Goal: Transaction & Acquisition: Purchase product/service

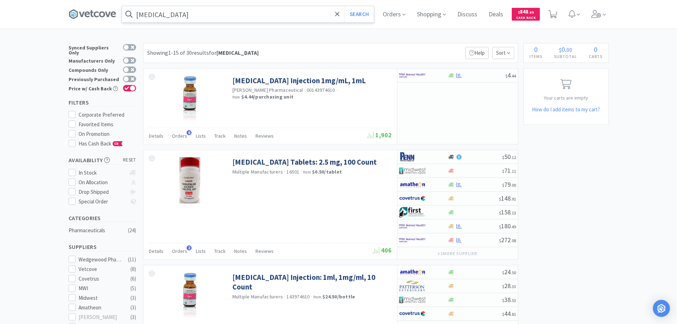
click at [201, 14] on input "[MEDICAL_DATA]" at bounding box center [248, 14] width 252 height 16
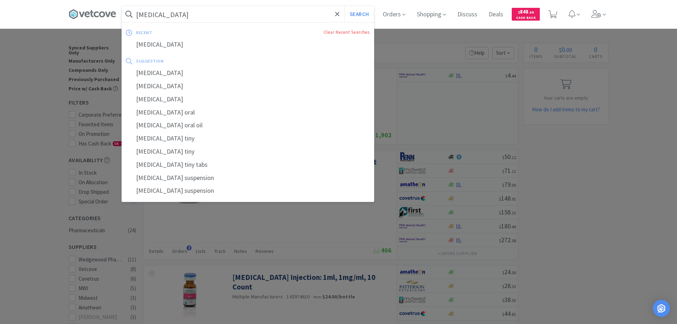
paste input "019059"
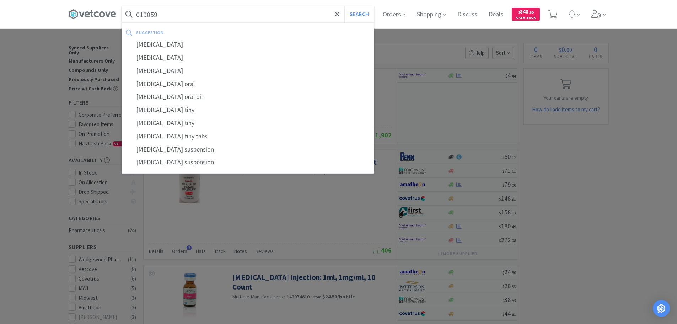
click at [344, 6] on button "Search" at bounding box center [358, 14] width 29 height 16
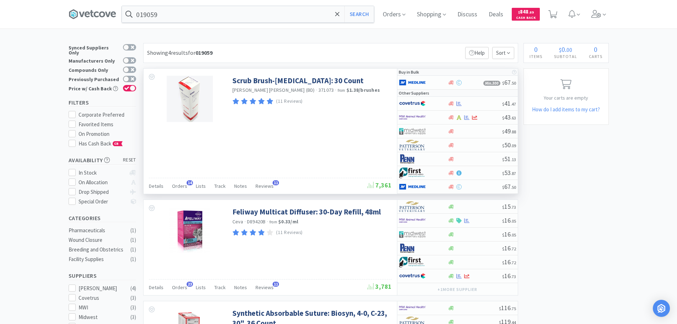
click at [318, 90] on span "371073" at bounding box center [326, 90] width 16 height 6
copy span "371073"
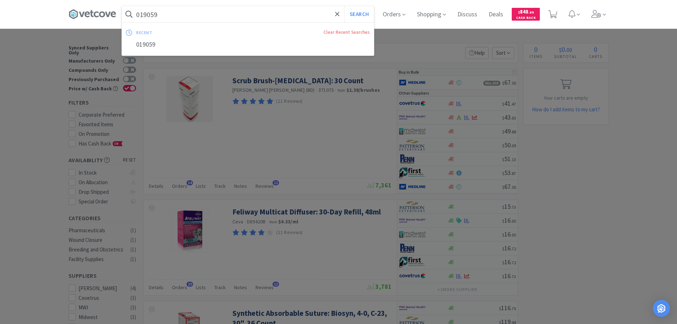
click at [222, 16] on input "019059" at bounding box center [248, 14] width 252 height 16
paste input "371073"
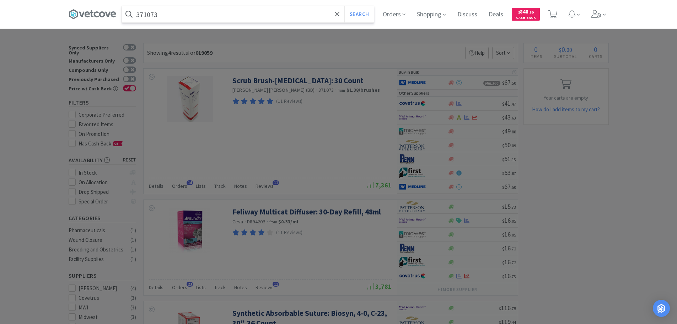
type input "371073"
click at [344, 6] on button "Search" at bounding box center [358, 14] width 29 height 16
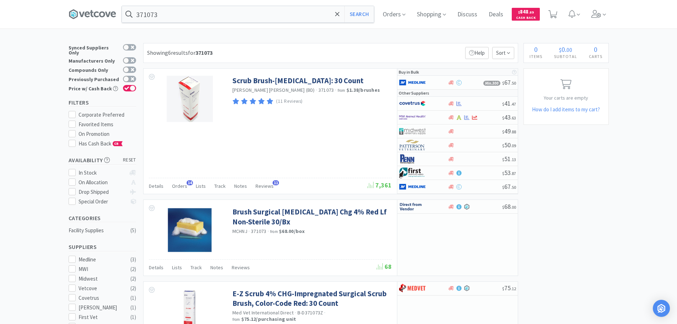
click at [280, 49] on div "Showing 6 results for 371073 Filters Help Sort" at bounding box center [330, 53] width 375 height 20
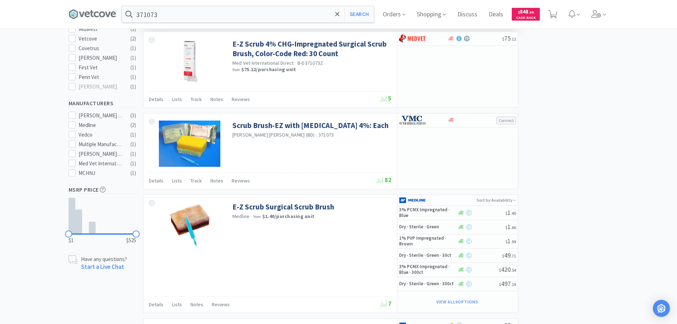
scroll to position [284, 0]
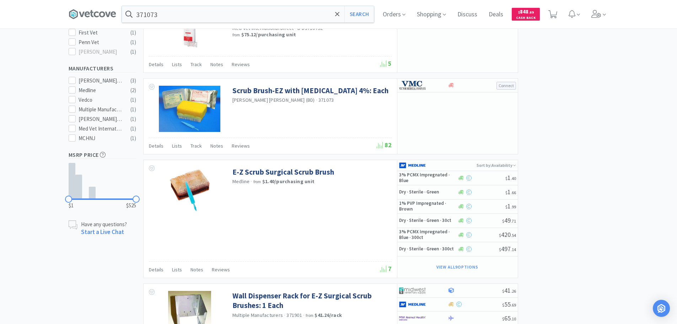
click at [594, 205] on div "× Filter Results Synced Suppliers Only Manufacturers Only Compounds Only Previo…" at bounding box center [339, 71] width 540 height 625
click at [595, 209] on div "× Filter Results Synced Suppliers Only Manufacturers Only Compounds Only Previo…" at bounding box center [339, 71] width 540 height 625
click at [594, 206] on div "× Filter Results Synced Suppliers Only Manufacturers Only Compounds Only Previo…" at bounding box center [339, 71] width 540 height 625
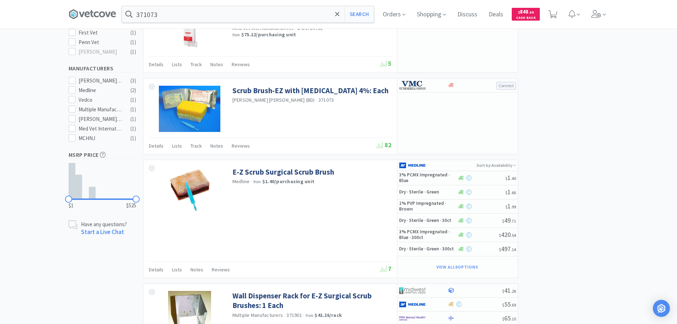
click at [594, 206] on div "× Filter Results Synced Suppliers Only Manufacturers Only Compounds Only Previo…" at bounding box center [339, 71] width 540 height 625
click at [591, 207] on div "× Filter Results Synced Suppliers Only Manufacturers Only Compounds Only Previo…" at bounding box center [339, 71] width 540 height 625
click at [468, 269] on button "View all 9 Options" at bounding box center [457, 267] width 49 height 10
click at [476, 264] on button "View all 9 Options" at bounding box center [457, 267] width 49 height 10
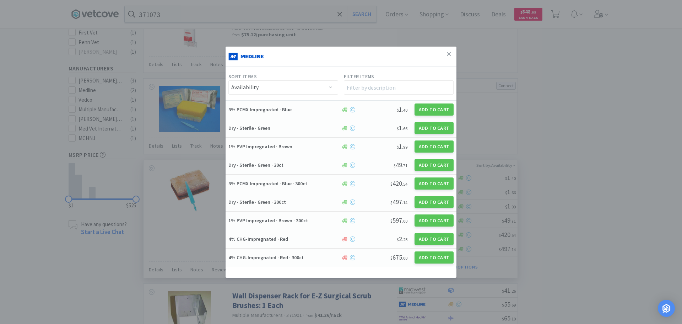
click at [434, 65] on div "Sort Items Availability Price Filter Items" at bounding box center [341, 74] width 231 height 51
click at [428, 55] on div "Sort Items Availability Price Filter Items" at bounding box center [341, 74] width 231 height 51
click at [449, 55] on icon at bounding box center [449, 54] width 4 height 6
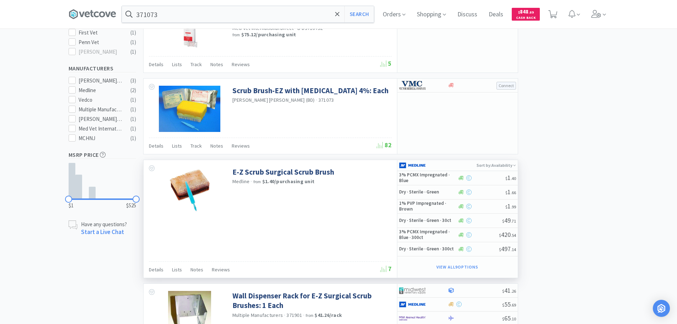
click at [595, 117] on div "× Filter Results Synced Suppliers Only Manufacturers Only Compounds Only Previo…" at bounding box center [339, 71] width 540 height 625
click at [595, 113] on div "× Filter Results Synced Suppliers Only Manufacturers Only Compounds Only Previo…" at bounding box center [339, 71] width 540 height 625
click at [596, 113] on div "× Filter Results Synced Suppliers Only Manufacturers Only Compounds Only Previo…" at bounding box center [339, 71] width 540 height 625
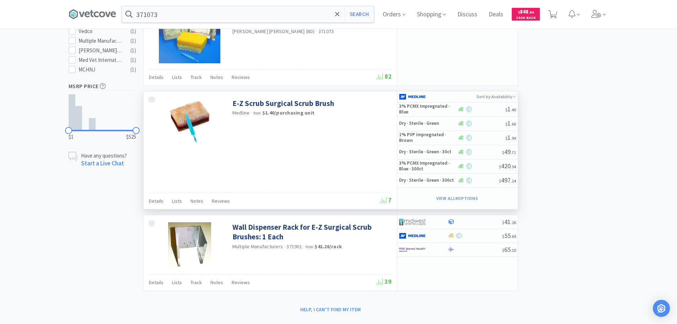
scroll to position [366, 0]
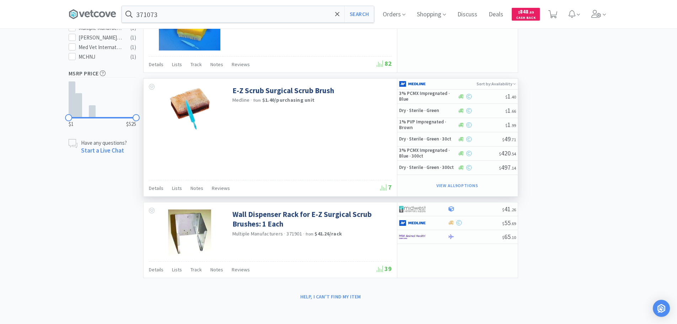
click at [473, 183] on button "View all 9 Options" at bounding box center [457, 185] width 49 height 10
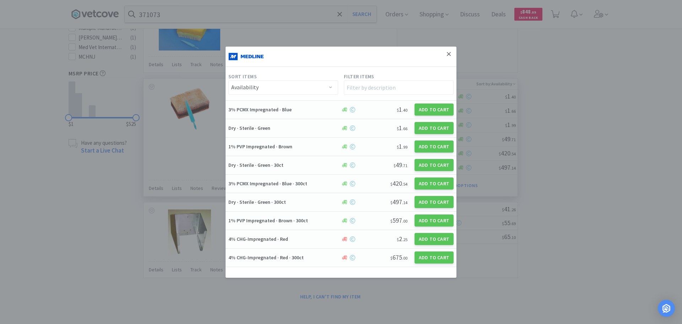
click at [450, 56] on icon at bounding box center [449, 54] width 4 height 6
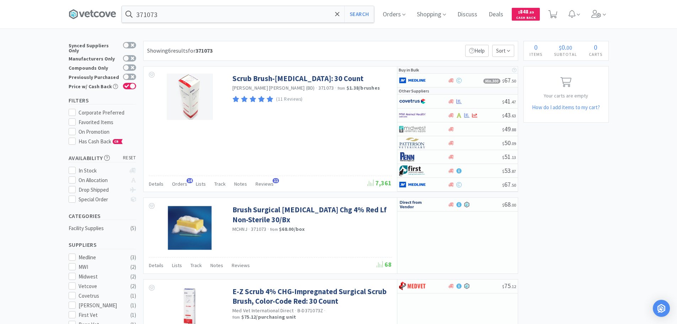
scroll to position [0, 0]
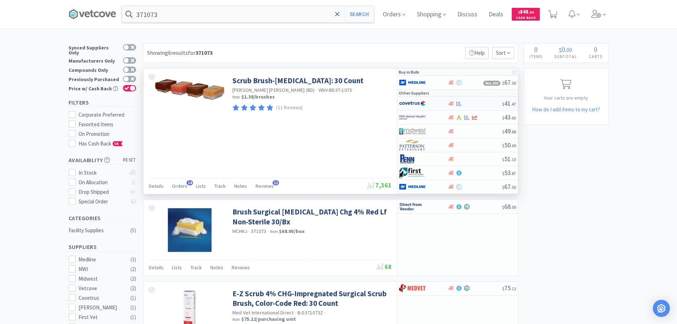
click at [479, 105] on div at bounding box center [475, 103] width 54 height 5
select select "1"
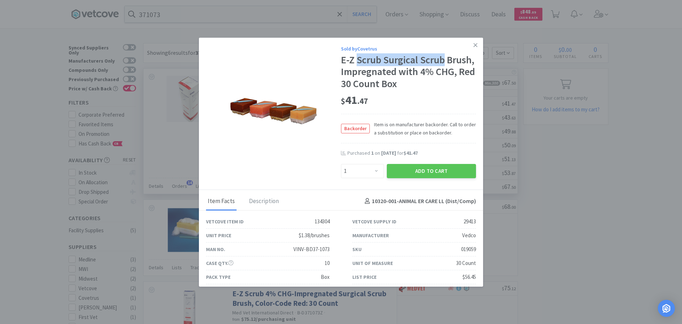
drag, startPoint x: 356, startPoint y: 58, endPoint x: 444, endPoint y: 62, distance: 88.6
click at [444, 62] on div "E-Z Scrub Surgical Scrub Brush, Impregnated with 4% CHG, Red 30 Count Box" at bounding box center [408, 72] width 135 height 36
click at [428, 66] on div "E-Z Scrub Surgical Scrub Brush, Impregnated with 4% CHG, Red 30 Count Box" at bounding box center [408, 72] width 135 height 36
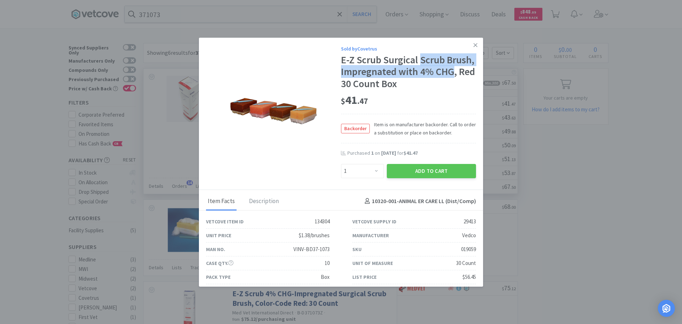
drag, startPoint x: 419, startPoint y: 59, endPoint x: 357, endPoint y: 84, distance: 66.9
click at [357, 84] on div "E-Z Scrub Surgical Scrub Brush, Impregnated with 4% CHG, Red 30 Count Box" at bounding box center [408, 72] width 135 height 36
copy div "Scrub Brush, Impregnated with 4% CHG"
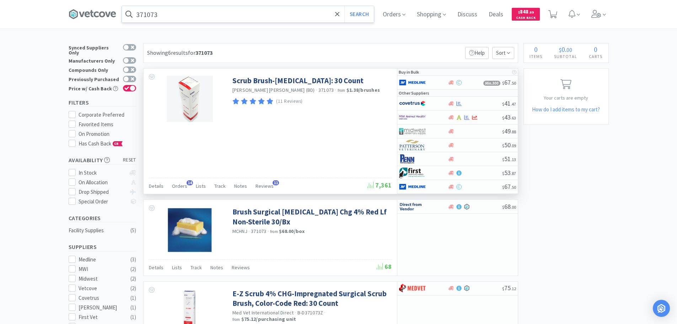
click at [242, 16] on input "371073" at bounding box center [248, 14] width 252 height 16
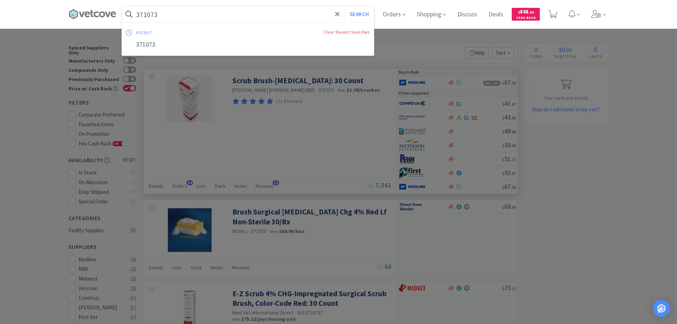
paste input "Scrub Brush, Impregnated with 4% CHG"
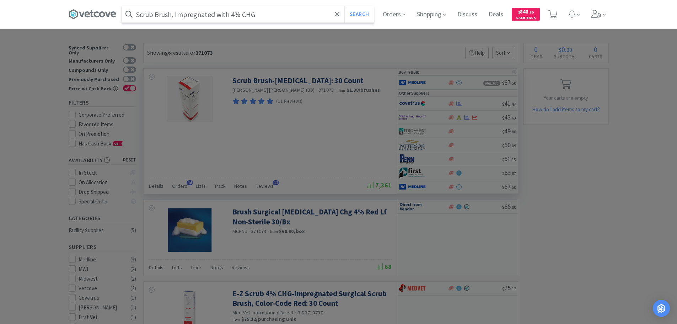
click at [201, 14] on input "Scrub Brush, Impregnated with 4% CHG" at bounding box center [248, 14] width 252 height 16
click at [344, 6] on button "Search" at bounding box center [358, 14] width 29 height 16
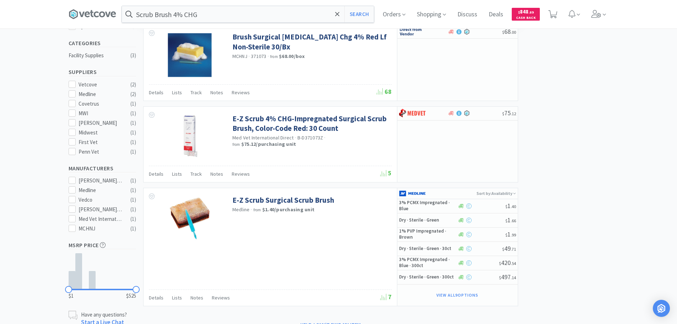
scroll to position [203, 0]
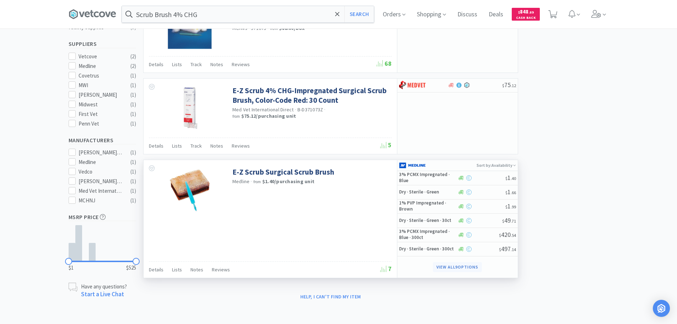
click at [460, 268] on button "View all 9 Options" at bounding box center [457, 267] width 49 height 10
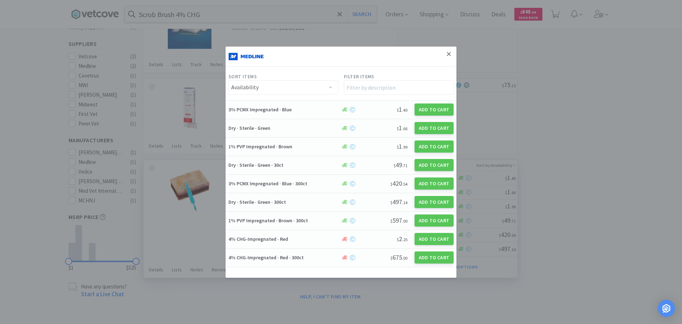
click at [449, 56] on icon at bounding box center [449, 54] width 4 height 6
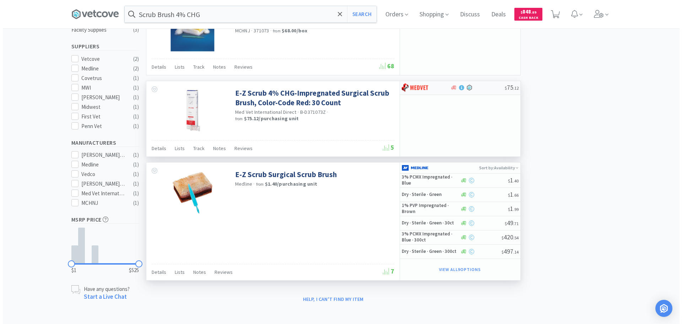
scroll to position [0, 0]
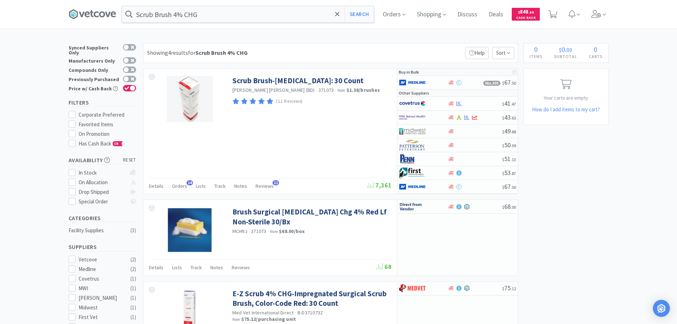
click at [377, 52] on div "Showing 4 results for Scrub Brush 4% CHG Filters Help Sort" at bounding box center [330, 53] width 375 height 20
click at [318, 89] on span "371073" at bounding box center [326, 90] width 16 height 6
copy span "371073"
click at [221, 13] on input "Scrub Brush 4% CHG" at bounding box center [248, 14] width 252 height 16
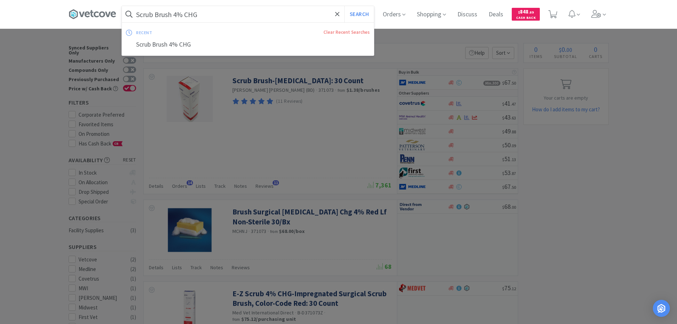
paste input "1262646"
click at [344, 6] on button "Search" at bounding box center [358, 14] width 29 height 16
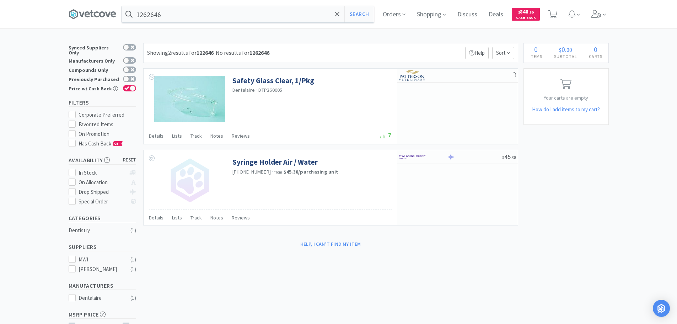
type input "Scrub Brush 4% CHG"
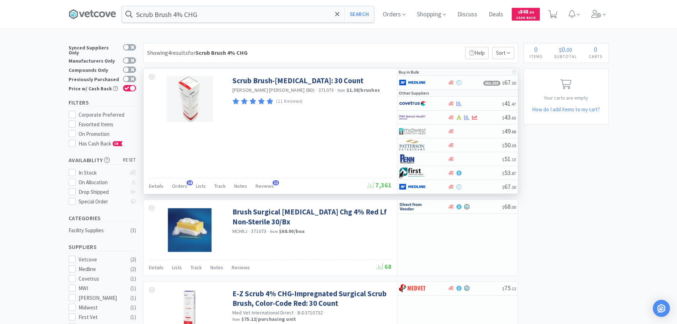
click at [318, 90] on span "371073" at bounding box center [326, 90] width 16 height 6
copy span "371073"
click at [481, 116] on div at bounding box center [475, 117] width 54 height 5
select select "1"
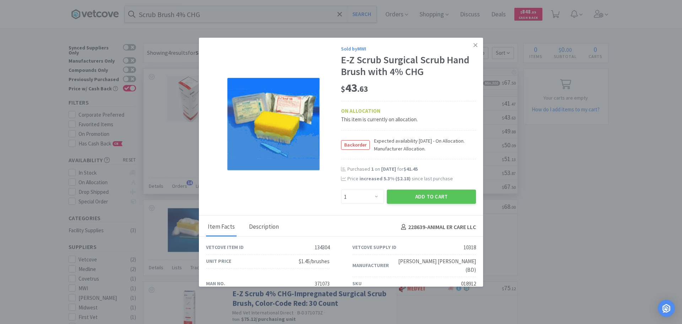
click at [266, 230] on div "Description" at bounding box center [263, 227] width 33 height 18
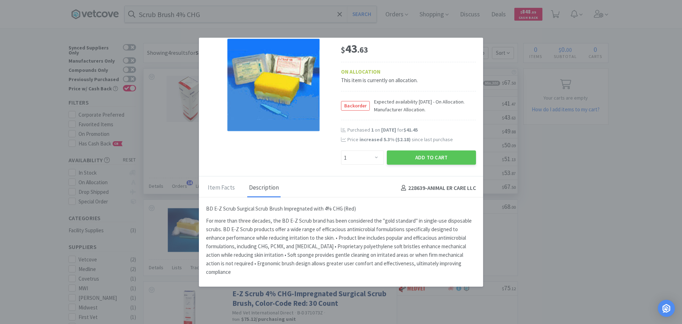
scroll to position [39, 0]
click at [364, 206] on p "BD E-Z Scrub Surgical Scrub Brush Impregnated with 4% CHG (Red)" at bounding box center [341, 208] width 270 height 9
click at [220, 190] on div "Item Facts" at bounding box center [221, 188] width 31 height 18
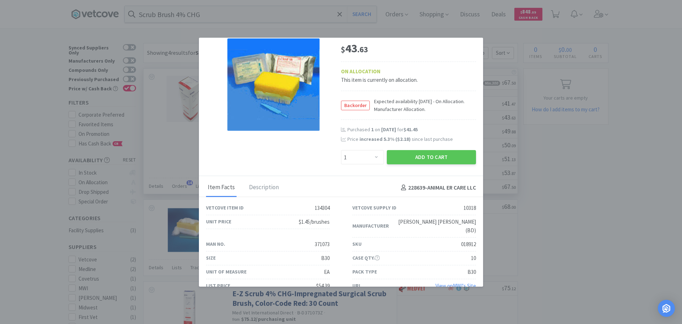
scroll to position [44, 0]
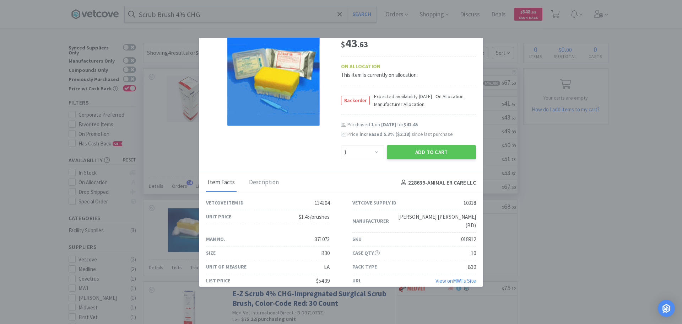
click at [445, 277] on link "View on MWI 's Site" at bounding box center [456, 280] width 41 height 7
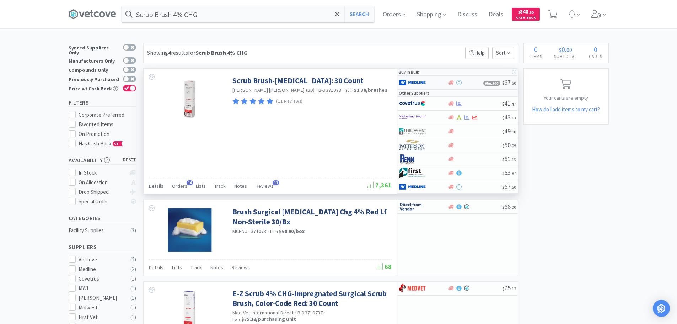
click at [468, 83] on div at bounding box center [466, 82] width 36 height 5
select select "1"
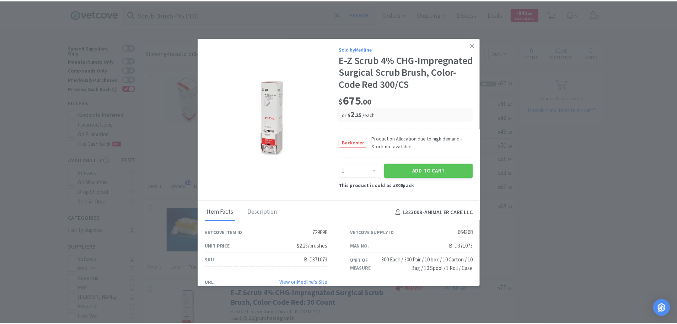
scroll to position [10, 0]
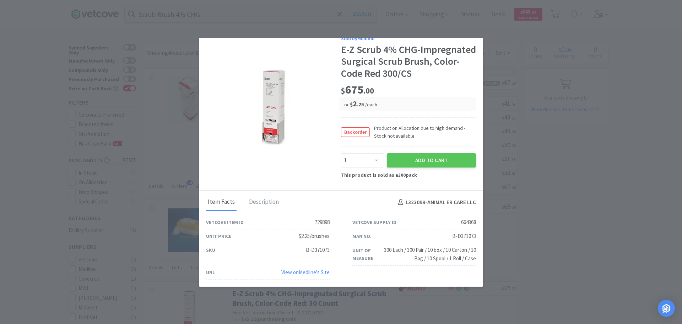
click at [305, 271] on link "View on Medline 's Site" at bounding box center [305, 272] width 48 height 7
click at [309, 271] on link "View on Medline 's Site" at bounding box center [305, 272] width 48 height 7
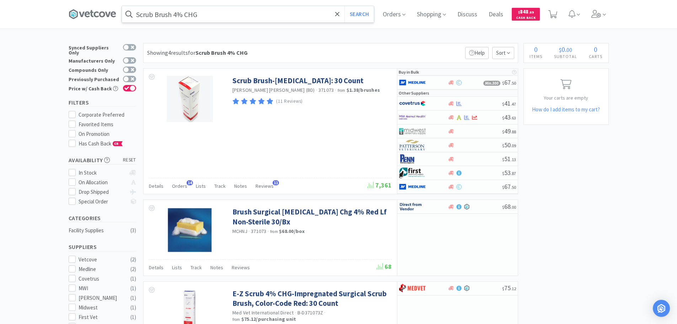
click at [253, 14] on input "Scrub Brush 4% CHG" at bounding box center [248, 14] width 252 height 16
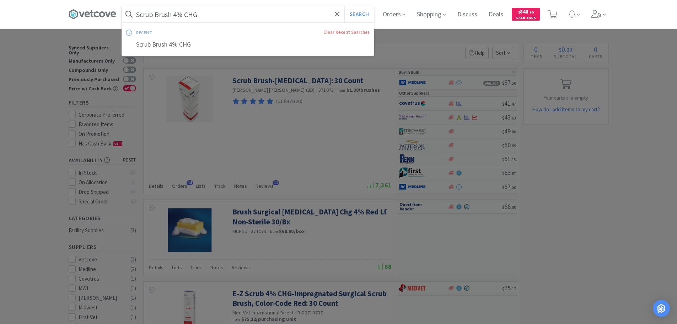
paste input "DYND371603"
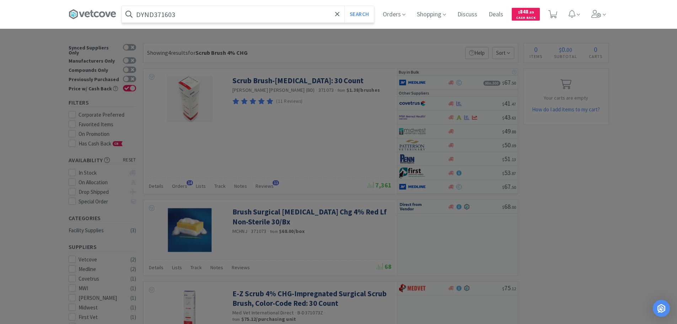
click at [344, 6] on button "Search" at bounding box center [358, 14] width 29 height 16
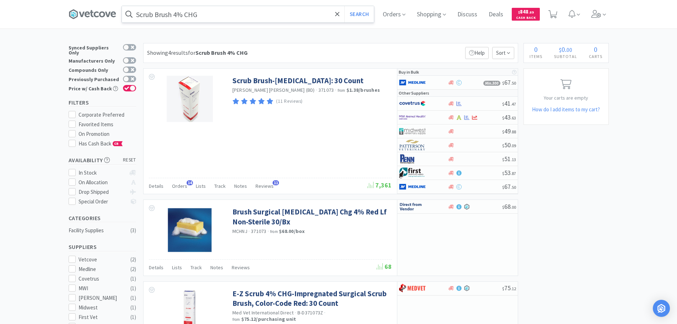
click at [208, 13] on input "Scrub Brush 4% CHG" at bounding box center [248, 14] width 252 height 16
paste input "1285755"
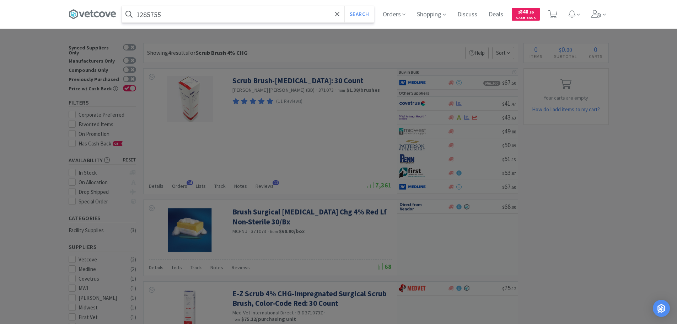
click at [344, 6] on button "Search" at bounding box center [358, 14] width 29 height 16
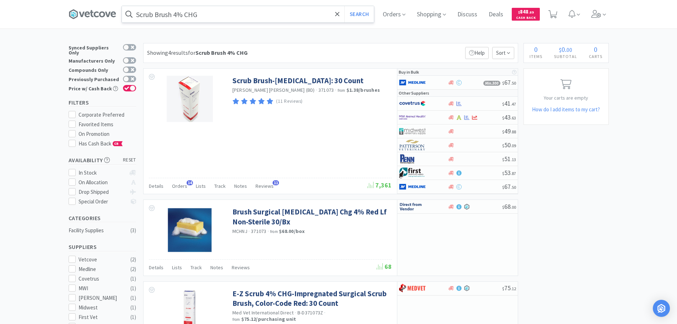
click at [201, 14] on input "Scrub Brush 4% CHG" at bounding box center [248, 14] width 252 height 16
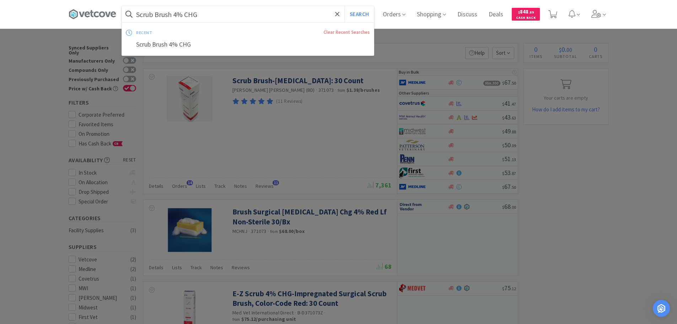
paste input "2722"
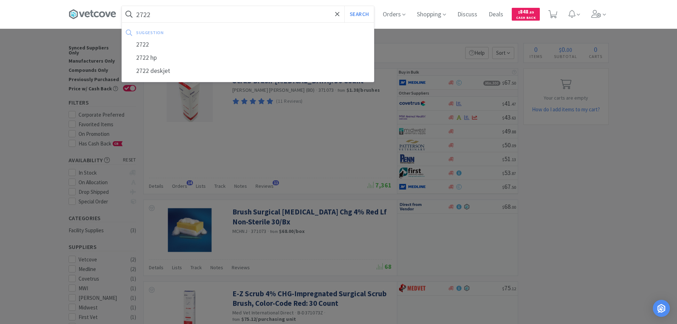
click at [344, 6] on button "Search" at bounding box center [358, 14] width 29 height 16
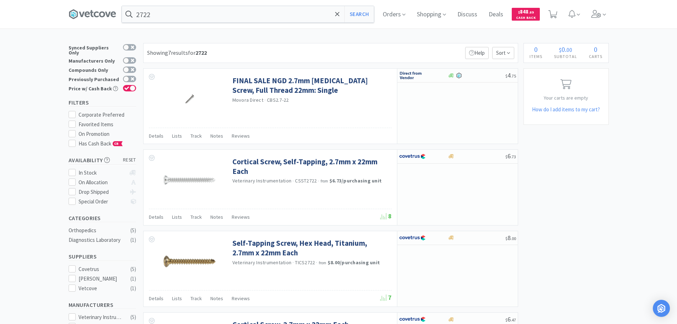
type input "Scrub Brush 4% CHG"
